Goal: Information Seeking & Learning: Learn about a topic

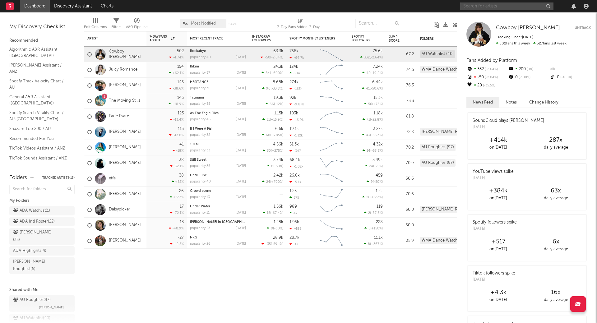
click at [515, 4] on input "text" at bounding box center [506, 6] width 93 height 8
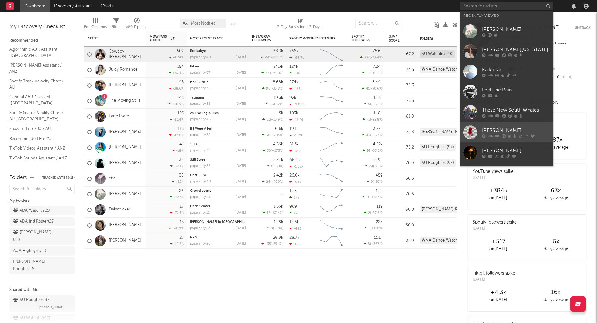
click at [498, 123] on link "[PERSON_NAME]" at bounding box center [506, 132] width 93 height 20
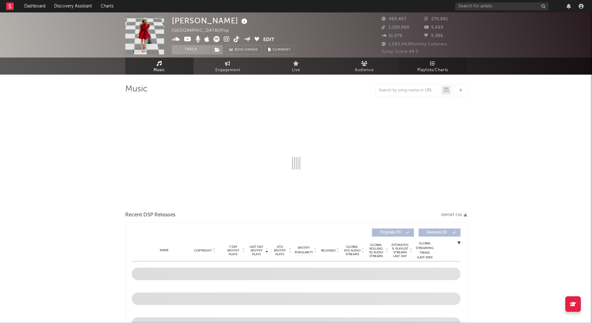
click at [442, 67] on span "Playlists/Charts" at bounding box center [432, 69] width 31 height 7
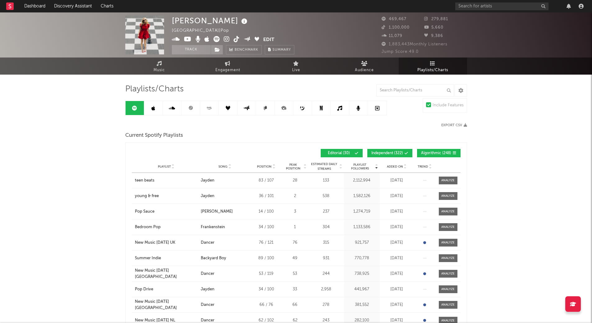
click at [224, 167] on span "Song" at bounding box center [222, 167] width 9 height 4
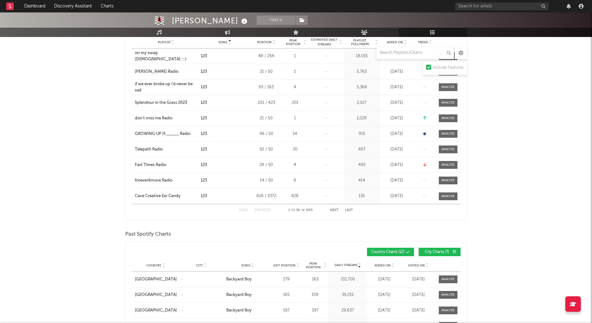
scroll to position [62, 0]
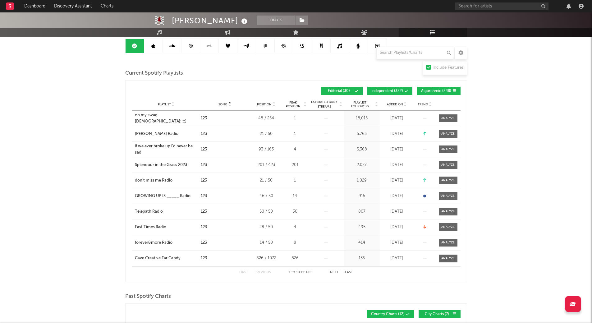
click at [394, 92] on span at bounding box center [393, 91] width 1 height 4
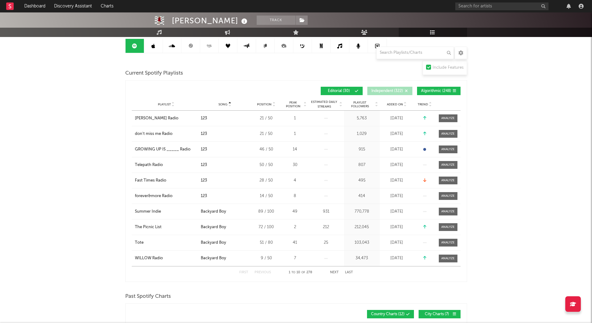
click at [433, 90] on span "Algorithmic ( 248 )" at bounding box center [436, 91] width 30 height 4
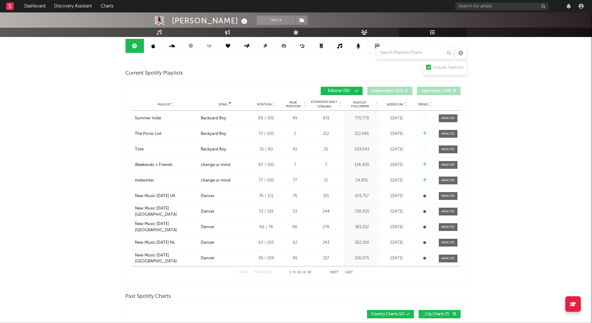
click at [336, 272] on button "Next" at bounding box center [334, 272] width 9 height 3
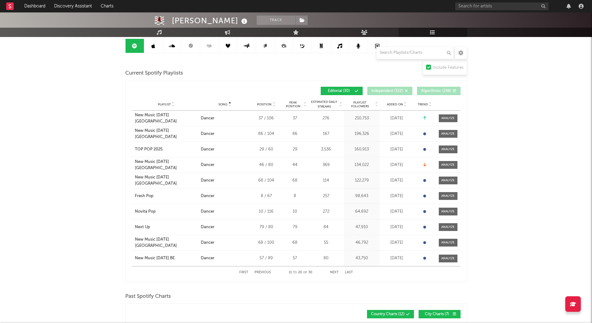
click at [333, 271] on button "Next" at bounding box center [334, 272] width 9 height 3
click at [266, 272] on button "Previous" at bounding box center [262, 272] width 16 height 3
click at [153, 198] on div "Fresh Pop" at bounding box center [144, 196] width 19 height 6
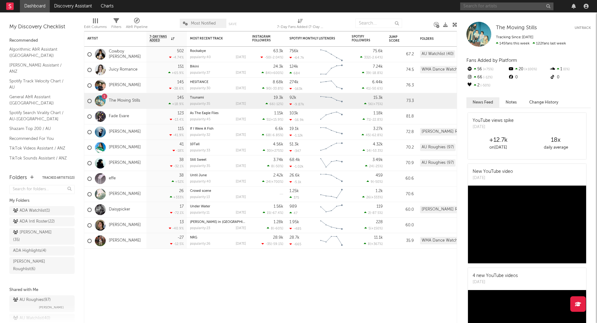
click at [517, 9] on input "text" at bounding box center [506, 6] width 93 height 8
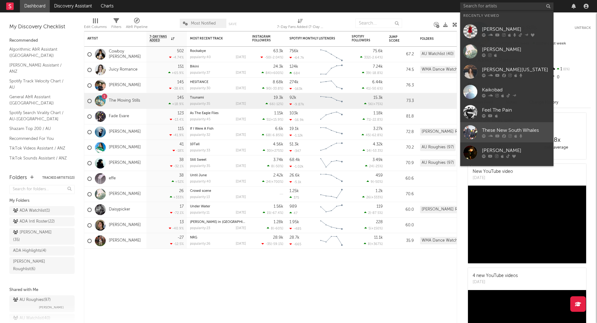
click at [498, 129] on div "These New South Whales" at bounding box center [516, 129] width 68 height 7
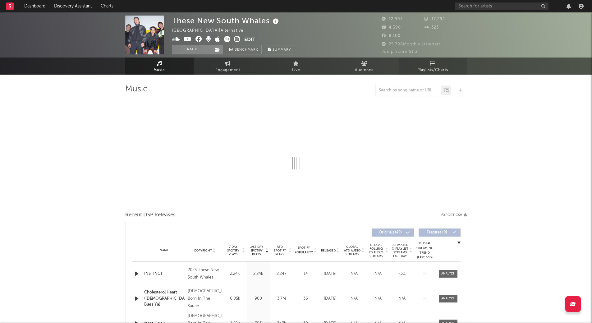
select select "1w"
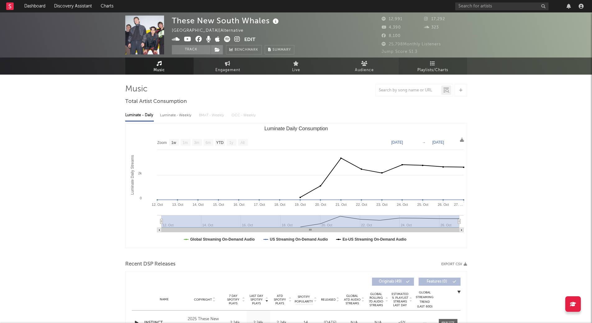
click at [429, 60] on link "Playlists/Charts" at bounding box center [433, 65] width 68 height 17
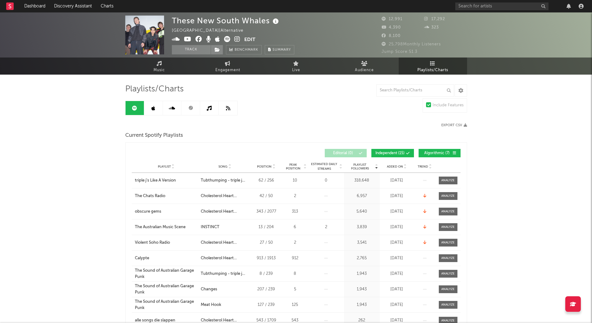
click at [229, 167] on icon at bounding box center [229, 168] width 3 height 2
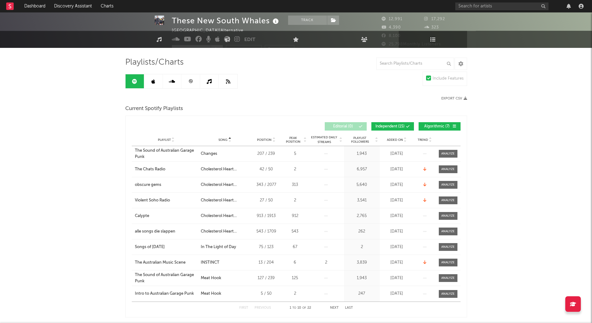
scroll to position [62, 0]
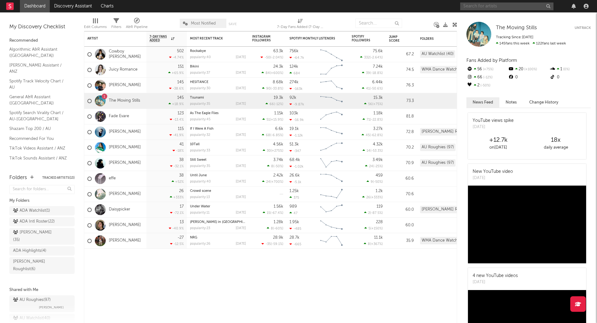
click at [538, 7] on input "text" at bounding box center [506, 6] width 93 height 8
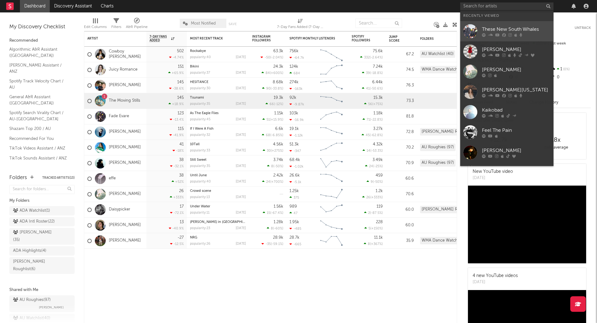
click at [504, 29] on div "These New South Whales" at bounding box center [516, 28] width 68 height 7
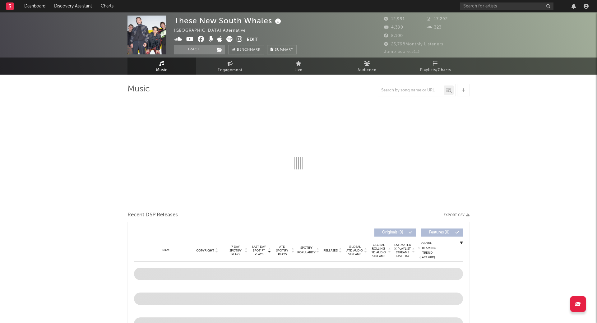
select select "1w"
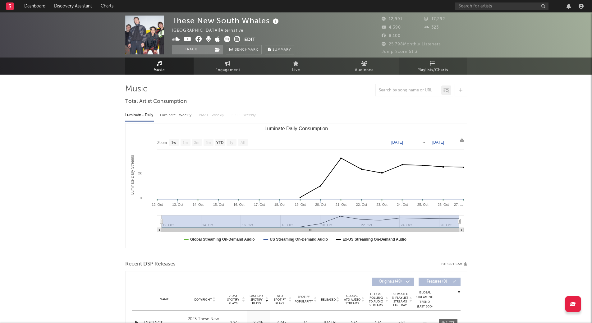
click at [433, 59] on link "Playlists/Charts" at bounding box center [433, 65] width 68 height 17
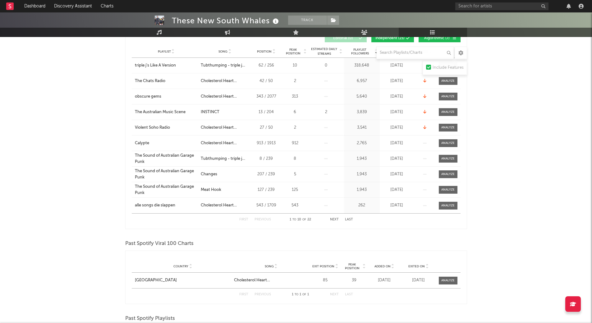
scroll to position [124, 0]
